Goal: Check status: Check status

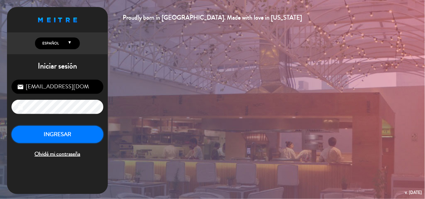
click at [69, 129] on button "INGRESAR" at bounding box center [57, 135] width 92 height 18
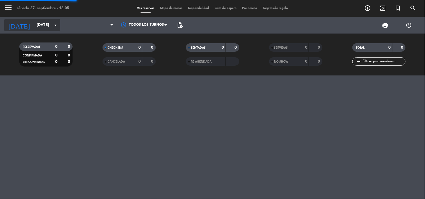
click at [38, 29] on input "[DATE]" at bounding box center [60, 25] width 53 height 10
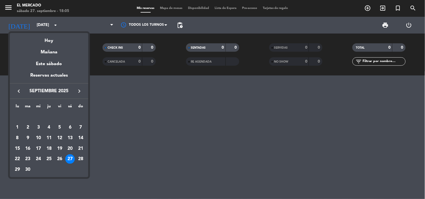
click at [81, 88] on icon "keyboard_arrow_right" at bounding box center [79, 91] width 7 height 7
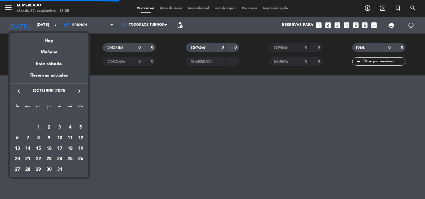
click at [50, 127] on div "2" at bounding box center [49, 128] width 10 height 10
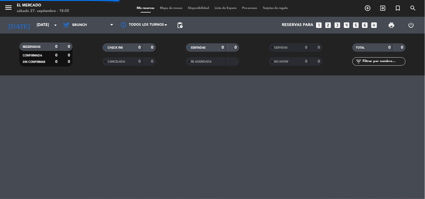
type input "[DEMOGRAPHIC_DATA][DATE]"
click at [102, 19] on span "Brunch" at bounding box center [88, 25] width 56 height 12
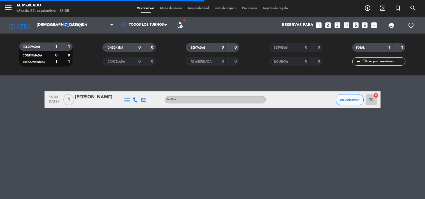
click at [90, 86] on div "18:30 [DATE] 1 [PERSON_NAME] GALERIA SIN CONFIRMAR 70 cancel" at bounding box center [212, 138] width 425 height 124
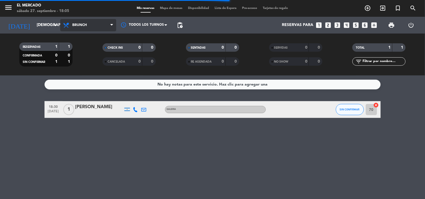
click at [107, 30] on span "Brunch" at bounding box center [88, 25] width 56 height 12
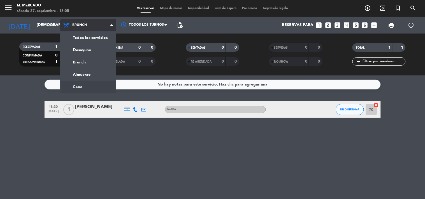
click at [92, 86] on ng-component "menu El Mercado [DATE] 27. septiembre - 18:05 Mis reservas Mapa de mesas Dispon…" at bounding box center [212, 99] width 425 height 199
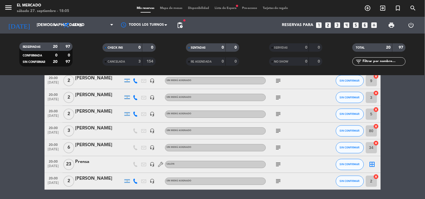
scroll to position [249, 0]
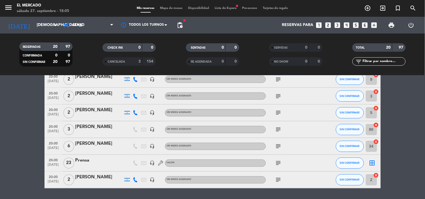
click at [275, 128] on icon "subject" at bounding box center [278, 130] width 7 height 7
